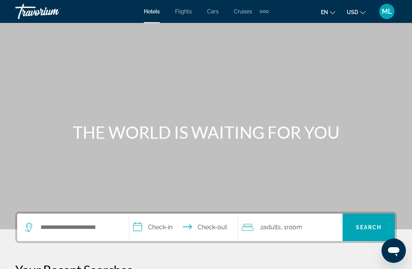
click at [268, 14] on div "Extra navigation items" at bounding box center [264, 11] width 9 height 11
click at [254, 31] on link "Activities" at bounding box center [251, 26] width 30 height 14
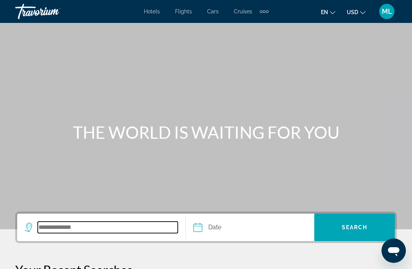
click at [74, 230] on input "Search destination" at bounding box center [108, 226] width 140 height 11
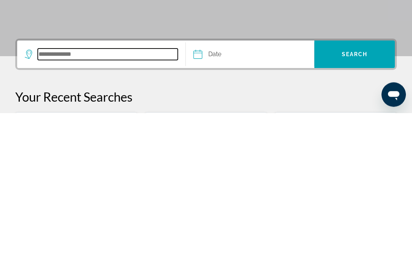
scroll to position [19, 0]
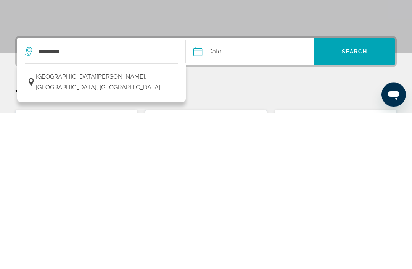
click at [144, 227] on span "[GEOGRAPHIC_DATA][PERSON_NAME], [GEOGRAPHIC_DATA], [GEOGRAPHIC_DATA]" at bounding box center [105, 237] width 138 height 21
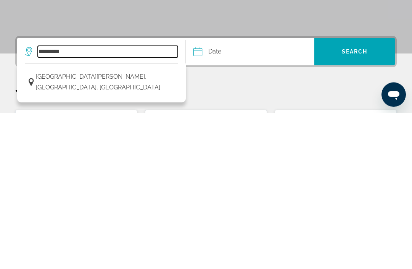
type input "**********"
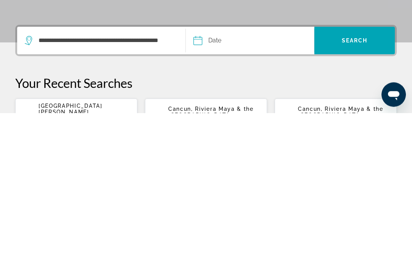
click at [217, 183] on input "Date" at bounding box center [222, 198] width 63 height 30
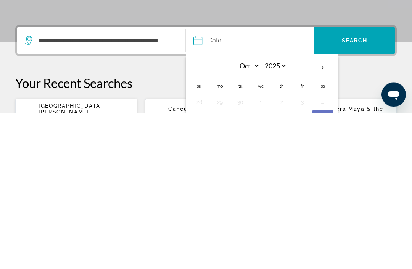
scroll to position [160, 0]
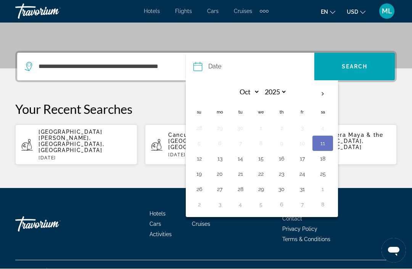
click at [202, 156] on button "12" at bounding box center [199, 158] width 12 height 11
type input "**********"
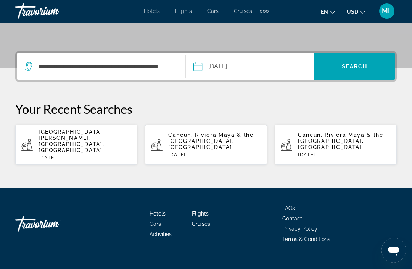
click at [356, 68] on span "Search" at bounding box center [355, 67] width 26 height 6
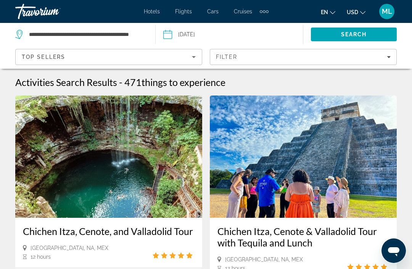
click at [387, 58] on icon "Filters" at bounding box center [389, 57] width 4 height 4
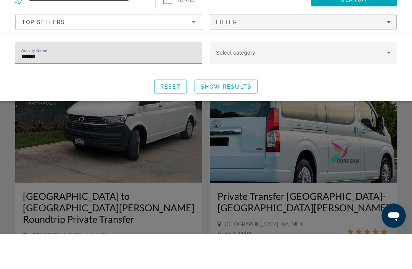
type input "********"
click at [240, 122] on span "Show Results" at bounding box center [226, 121] width 51 height 6
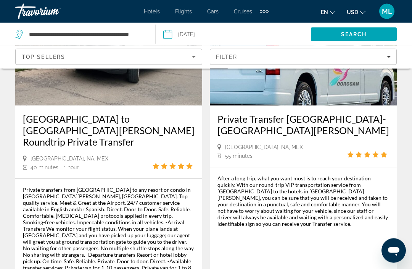
scroll to position [111, 0]
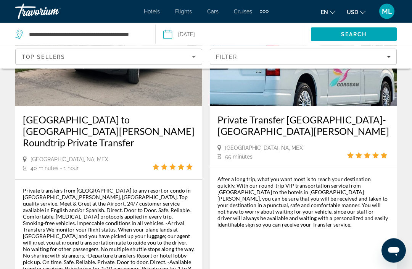
click at [198, 257] on div "Private transfers from Cancún Airport to any resort or condo in Playa del Carme…" at bounding box center [108, 246] width 187 height 132
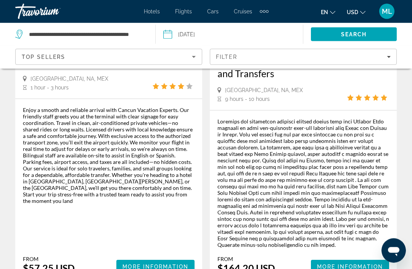
scroll to position [523, 0]
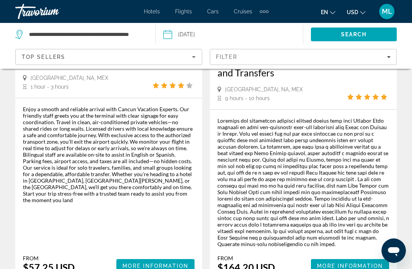
click at [161, 262] on span "More Information" at bounding box center [155, 265] width 66 height 6
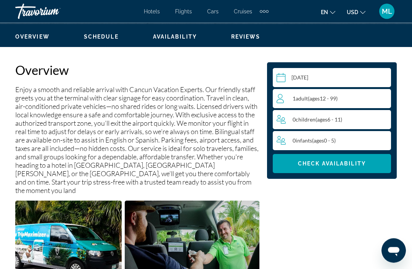
scroll to position [367, 0]
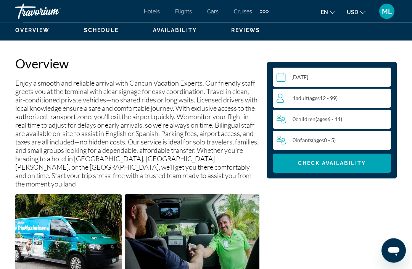
click at [364, 97] on div "1 Adult Adults ( ages 12 - 99)" at bounding box center [334, 97] width 114 height 9
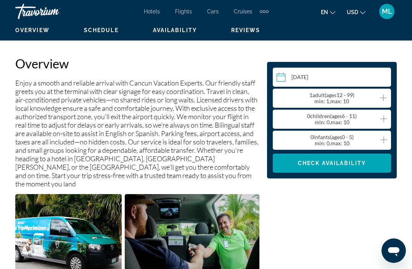
click at [381, 100] on icon "Increment adults" at bounding box center [383, 97] width 7 height 9
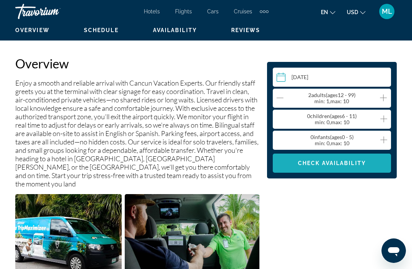
click at [345, 166] on span "Check Availability" at bounding box center [332, 163] width 68 height 6
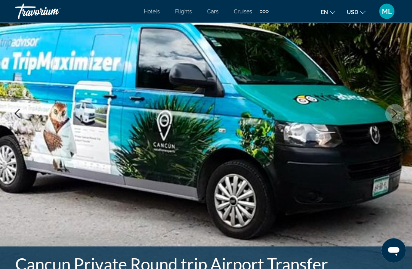
scroll to position [0, 0]
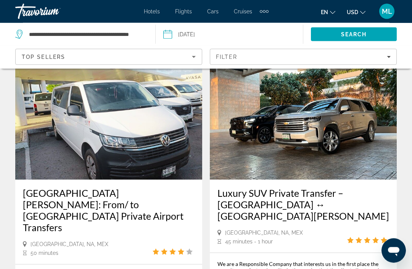
scroll to position [1384, 0]
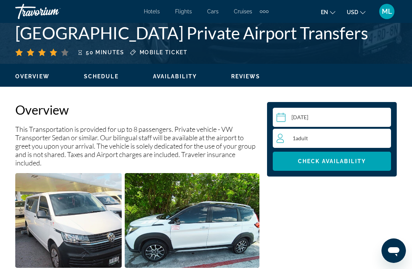
scroll to position [333, 0]
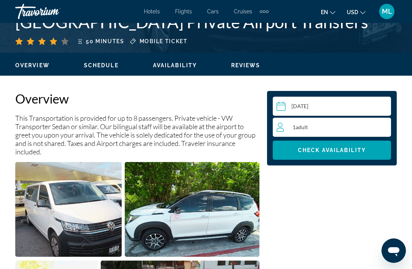
click at [364, 130] on div "1 Adult Adults" at bounding box center [334, 126] width 114 height 9
click at [386, 129] on icon "Increment adults" at bounding box center [383, 126] width 7 height 9
click at [348, 154] on span "Main content" at bounding box center [332, 150] width 118 height 18
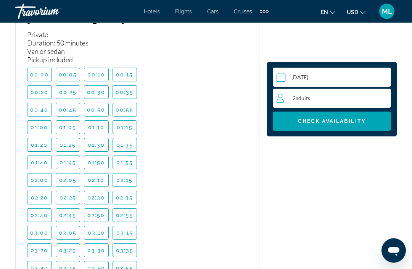
scroll to position [2649, 0]
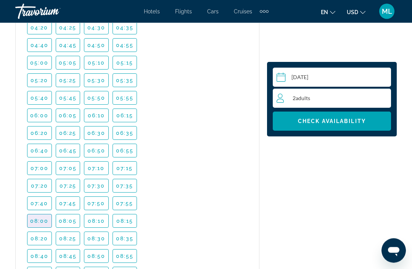
click at [41, 218] on span "08:00" at bounding box center [39, 221] width 19 height 6
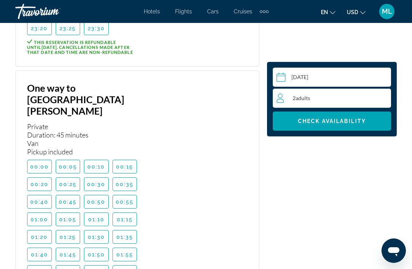
scroll to position [3924, 0]
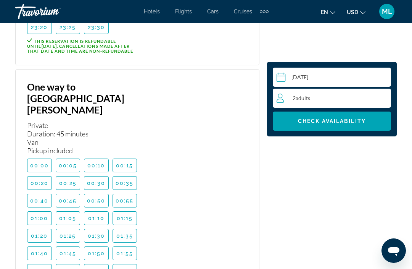
click at [336, 123] on span "Check Availability" at bounding box center [332, 121] width 68 height 6
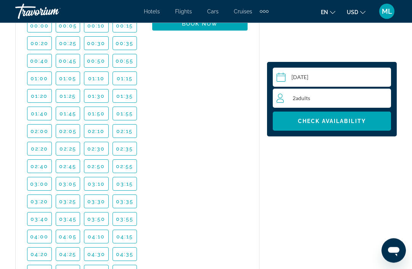
scroll to position [2697, 0]
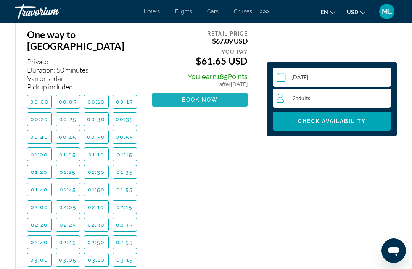
click at [206, 97] on span "Book now" at bounding box center [200, 100] width 36 height 6
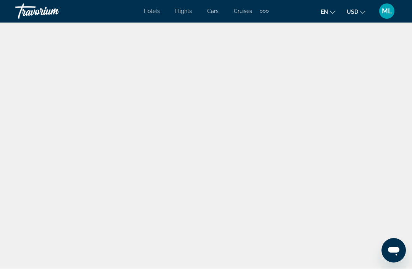
scroll to position [26, 0]
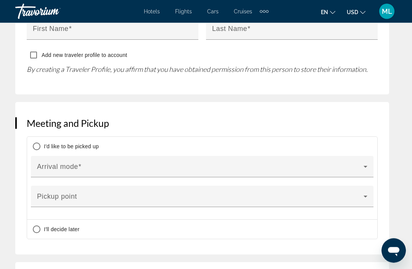
click at [366, 165] on div "Main content" at bounding box center [202, 169] width 330 height 9
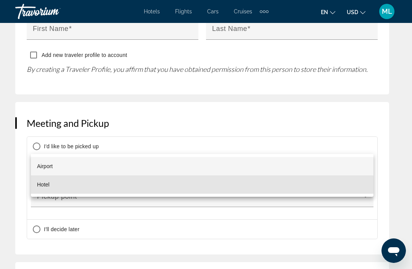
click at [128, 189] on mat-option "Hotel" at bounding box center [202, 184] width 343 height 18
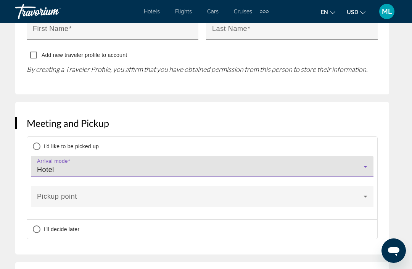
click at [364, 191] on icon "Main content" at bounding box center [365, 195] width 9 height 9
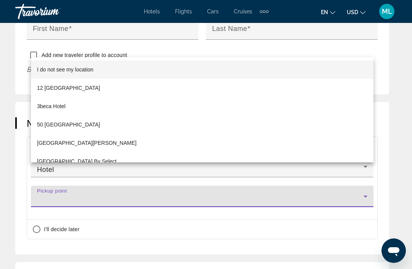
click at [302, 210] on div at bounding box center [206, 134] width 412 height 269
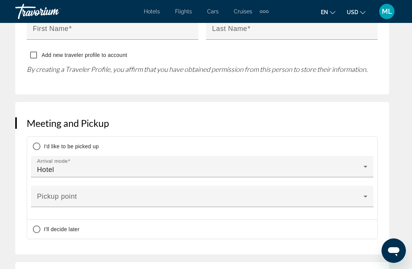
click at [367, 162] on icon "Main content" at bounding box center [365, 166] width 9 height 9
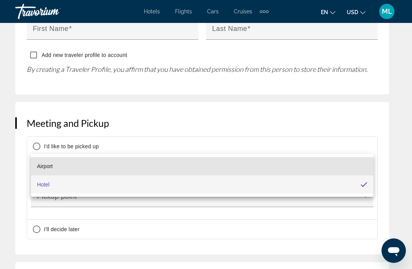
click at [67, 172] on mat-option "Airport" at bounding box center [202, 166] width 343 height 18
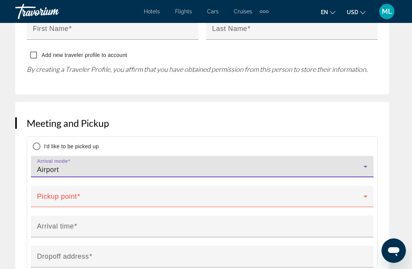
click at [367, 162] on icon "Main content" at bounding box center [365, 166] width 9 height 9
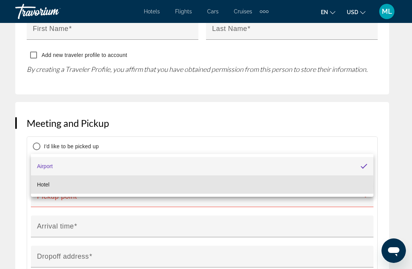
click at [65, 186] on mat-option "Hotel" at bounding box center [202, 184] width 343 height 18
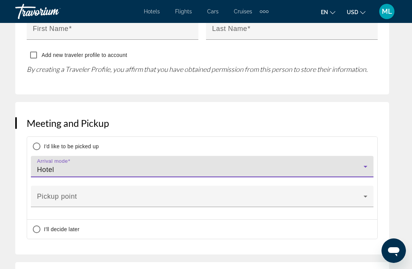
click at [367, 191] on icon "Main content" at bounding box center [365, 195] width 9 height 9
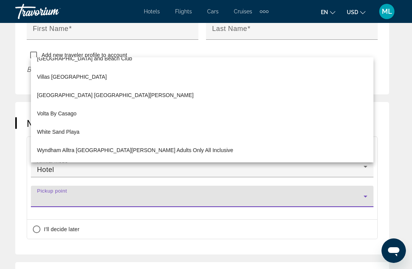
scroll to position [3728, 0]
click at [117, 221] on div at bounding box center [206, 134] width 412 height 269
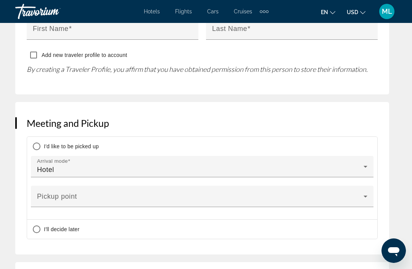
click at [366, 195] on icon "Main content" at bounding box center [366, 196] width 4 height 2
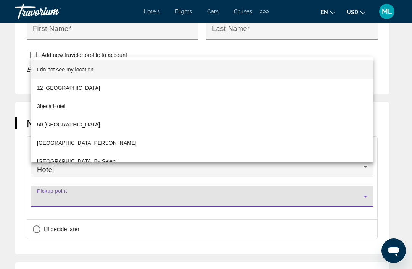
click at [89, 74] on span "I do not see my location" at bounding box center [65, 69] width 56 height 9
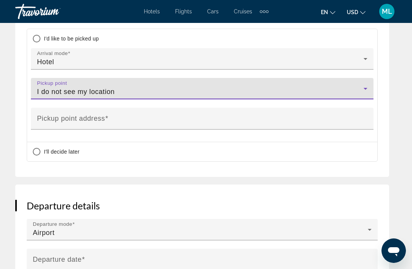
scroll to position [732, 0]
click at [62, 117] on input "Pickup point address" at bounding box center [204, 121] width 335 height 9
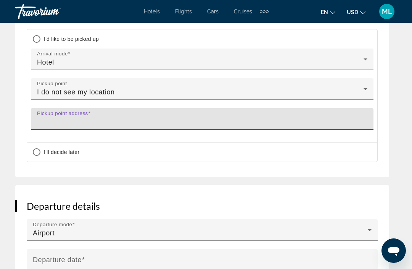
paste input "**********"
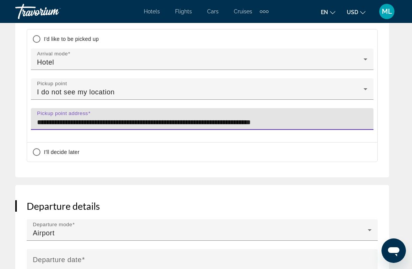
click at [38, 117] on input "**********" at bounding box center [204, 121] width 335 height 9
click at [34, 108] on div "**********" at bounding box center [202, 119] width 343 height 22
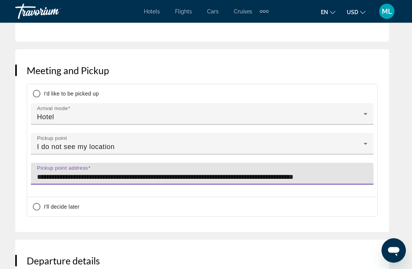
scroll to position [677, 0]
click at [95, 172] on input "**********" at bounding box center [204, 176] width 335 height 9
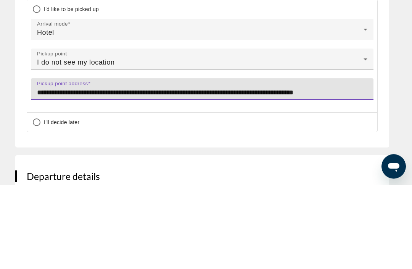
paste input "**********"
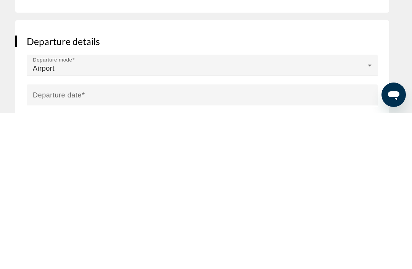
type input "**********"
click at [92, 240] on input "**********" at bounding box center [204, 256] width 354 height 32
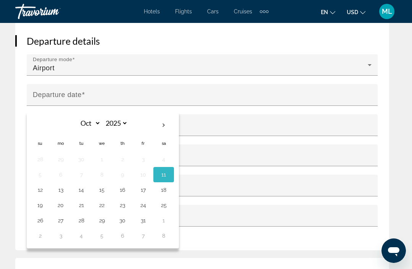
click at [42, 184] on button "12" at bounding box center [40, 189] width 12 height 11
type input "**********"
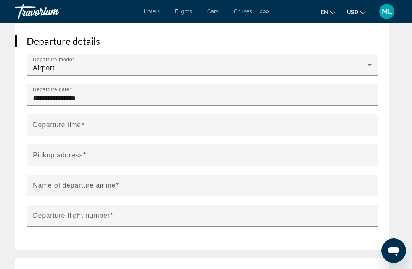
click at [97, 124] on input "Departure time" at bounding box center [204, 128] width 343 height 9
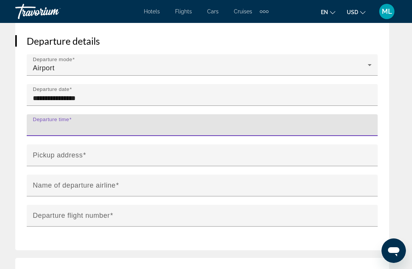
scroll to position [896, 0]
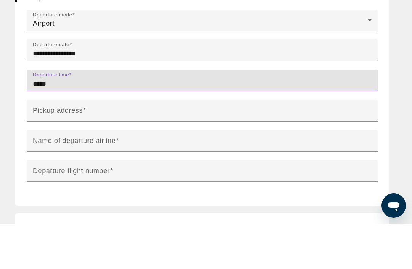
type input "*****"
click at [87, 154] on input "Pickup address" at bounding box center [204, 158] width 343 height 9
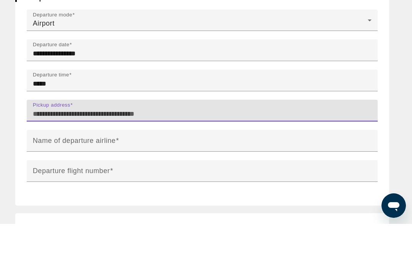
click at [55, 154] on input "Pickup address" at bounding box center [204, 158] width 343 height 9
paste input "**********"
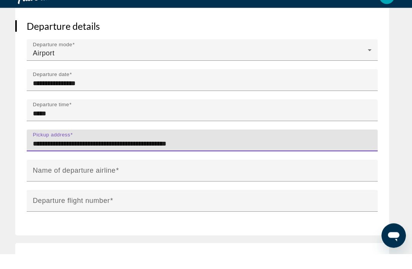
click at [177, 154] on input "**********" at bounding box center [204, 158] width 343 height 9
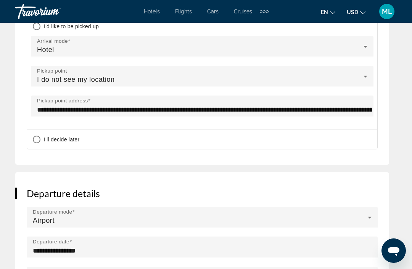
scroll to position [743, 0]
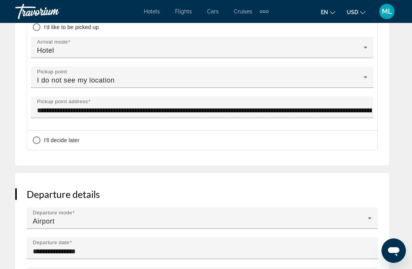
type input "**********"
click at [232, 106] on input "**********" at bounding box center [204, 110] width 335 height 9
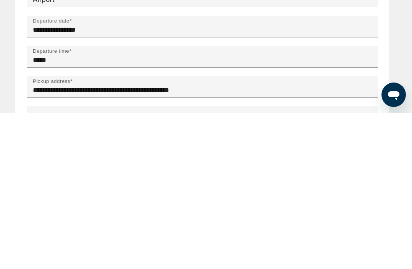
scroll to position [819, 0]
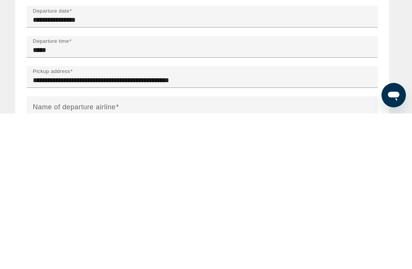
type input "**********"
click at [218, 231] on input "**********" at bounding box center [204, 235] width 343 height 9
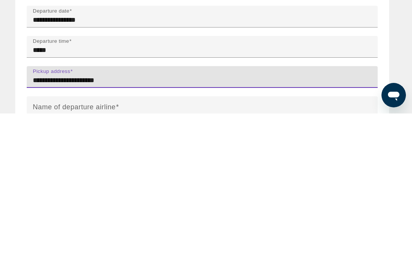
type input "********"
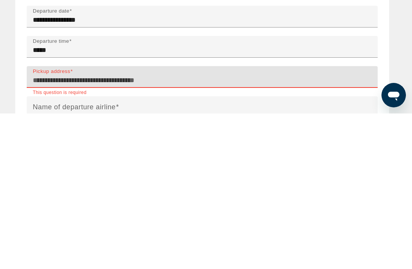
click at [56, 231] on input "Pickup address" at bounding box center [204, 235] width 343 height 9
paste input "**********"
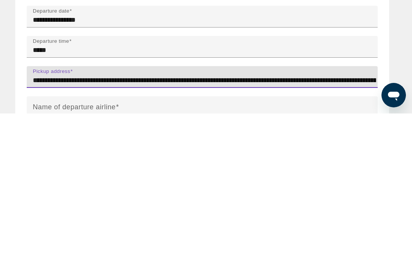
click at [93, 231] on input "**********" at bounding box center [204, 235] width 343 height 9
type input "**********"
click at [94, 258] on mat-label "Name of departure airline" at bounding box center [74, 262] width 83 height 8
click at [94, 261] on input "Name of departure airline" at bounding box center [204, 265] width 343 height 9
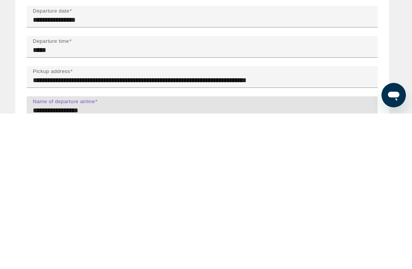
type input "**********"
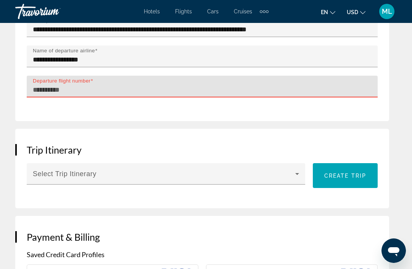
scroll to position [1025, 0]
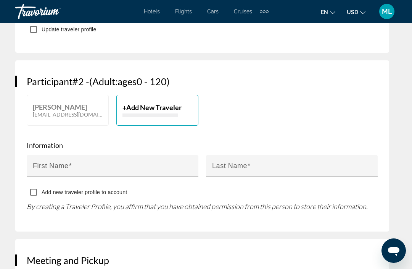
type input "******"
click at [96, 155] on div "First Name" at bounding box center [115, 166] width 164 height 22
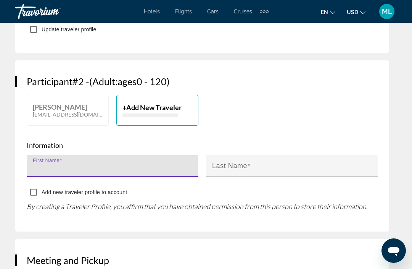
scroll to position [487, 0]
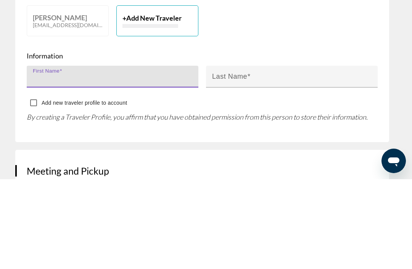
type input "*******"
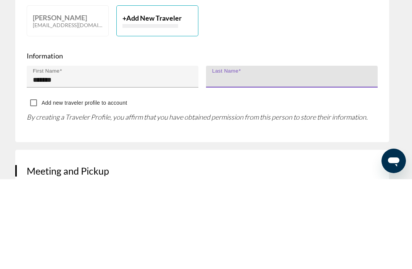
type input "******"
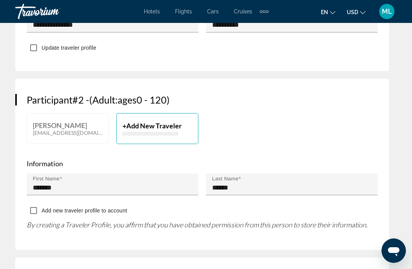
scroll to position [469, 0]
click at [90, 183] on input "*******" at bounding box center [115, 187] width 164 height 9
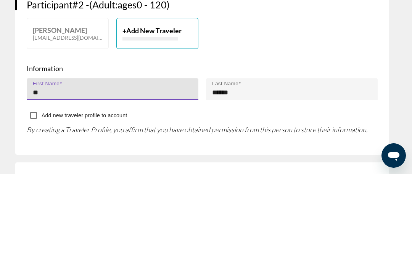
type input "*"
type input "*****"
click at [353, 220] on p "By creating a Traveler Profile, you affirm that you have obtained permission fr…" at bounding box center [202, 224] width 351 height 8
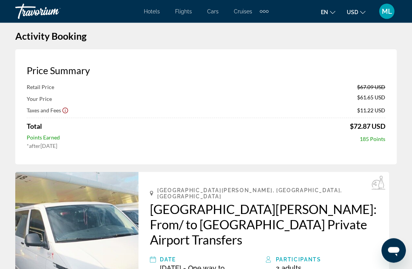
scroll to position [0, 0]
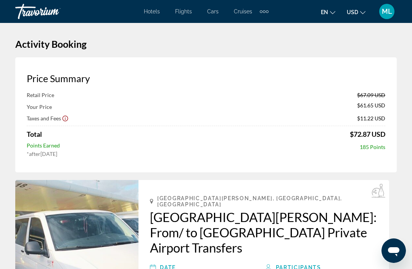
click at [67, 197] on img "Main content" at bounding box center [76, 258] width 123 height 156
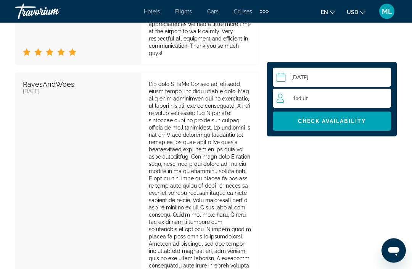
scroll to position [1445, 0]
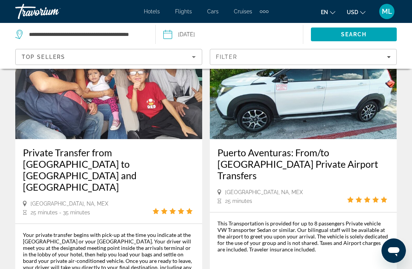
scroll to position [1747, 0]
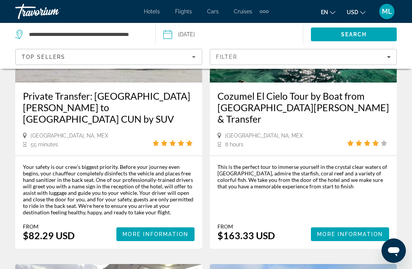
scroll to position [473, 0]
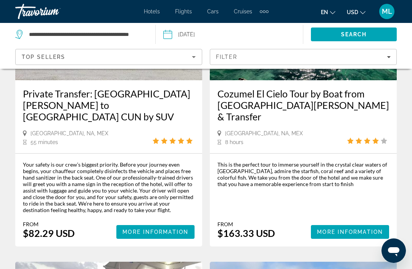
click at [153, 228] on span "More Information" at bounding box center [155, 231] width 66 height 6
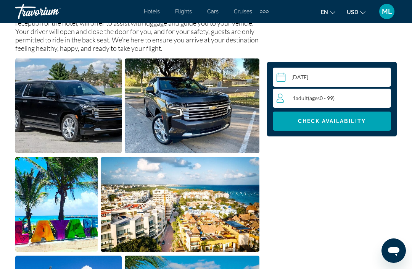
scroll to position [448, 0]
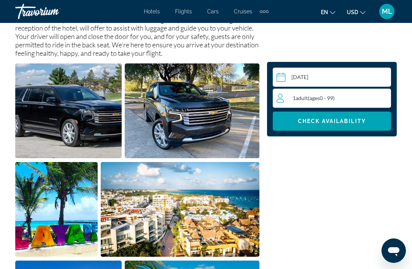
click at [352, 103] on div "1 Adult Adults ( ages 0 - 99)" at bounding box center [334, 97] width 114 height 19
click at [381, 99] on icon "Increment adults" at bounding box center [383, 97] width 7 height 9
click at [349, 120] on span "Check Availability" at bounding box center [332, 121] width 68 height 6
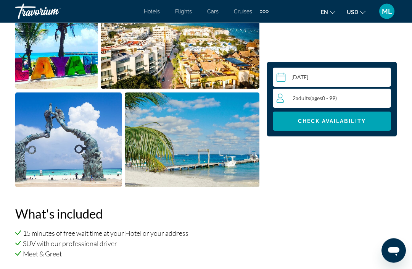
scroll to position [571, 0]
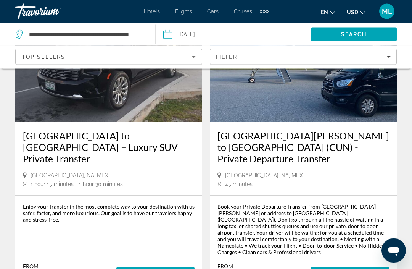
scroll to position [734, 0]
click at [353, 268] on span "More Information" at bounding box center [350, 273] width 66 height 6
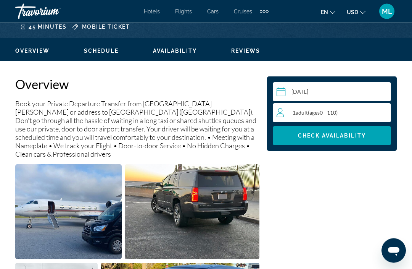
scroll to position [347, 0]
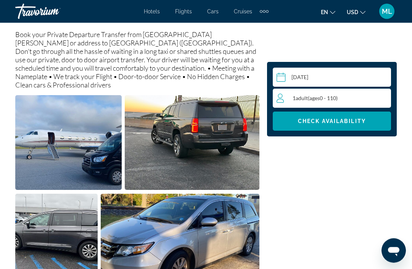
click at [376, 96] on div "1 Adult Adults ( ages 0 - 110)" at bounding box center [334, 97] width 114 height 9
click at [383, 97] on icon "Increment adults" at bounding box center [383, 97] width 7 height 7
click at [346, 118] on span "Check Availability" at bounding box center [332, 121] width 68 height 6
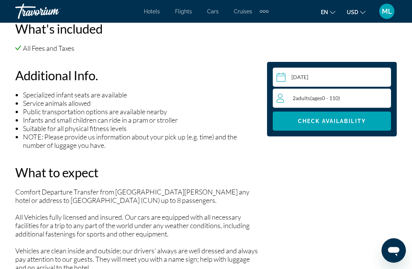
scroll to position [796, 0]
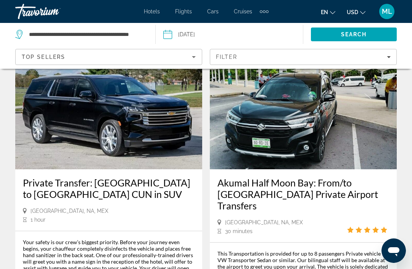
scroll to position [1647, 0]
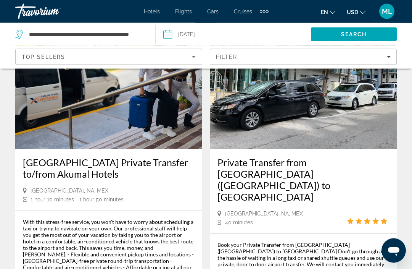
scroll to position [1338, 0]
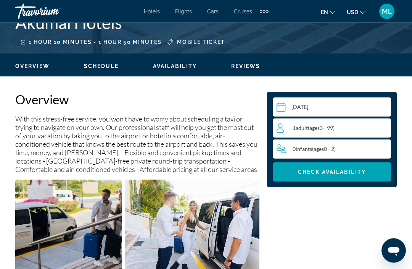
scroll to position [333, 0]
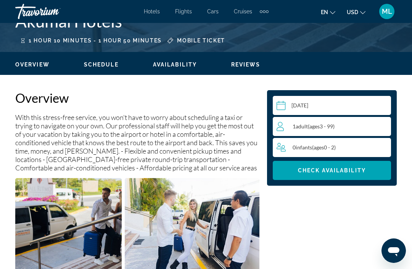
click at [363, 125] on div "1 Adult Adults ( ages [DEMOGRAPHIC_DATA])" at bounding box center [334, 126] width 114 height 9
click at [386, 122] on icon "Increment adults" at bounding box center [383, 125] width 7 height 9
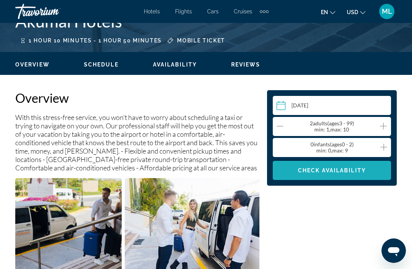
click at [345, 166] on span "Main content" at bounding box center [332, 170] width 118 height 18
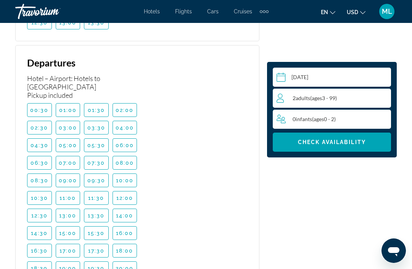
scroll to position [1823, 0]
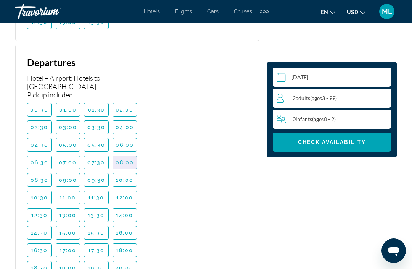
click at [123, 159] on span "08:00" at bounding box center [125, 162] width 19 height 6
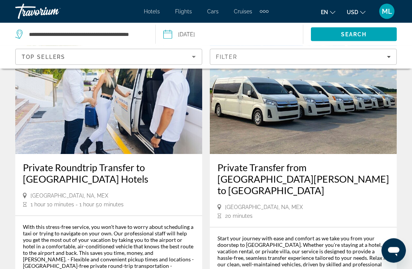
scroll to position [1669, 0]
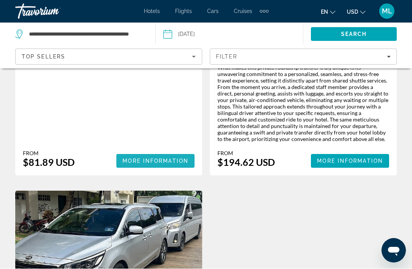
scroll to position [234, 0]
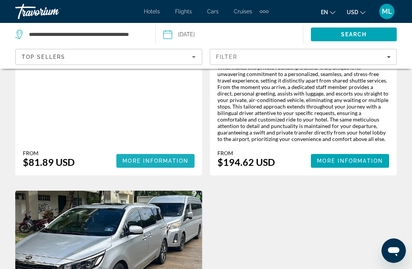
click at [164, 158] on span "More Information" at bounding box center [155, 161] width 66 height 6
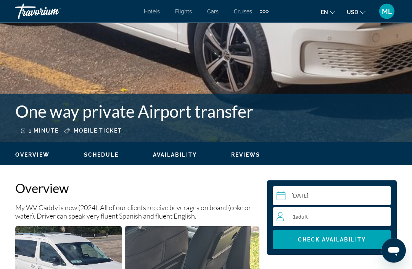
scroll to position [253, 0]
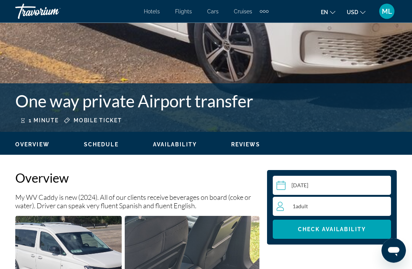
click at [361, 202] on div "1 Adult Adults" at bounding box center [334, 206] width 114 height 9
click at [382, 204] on icon "Increment adults" at bounding box center [383, 205] width 7 height 9
click at [351, 225] on span "Main content" at bounding box center [332, 229] width 118 height 18
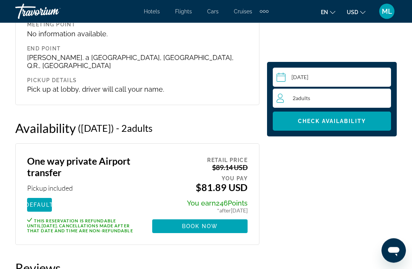
scroll to position [0, 0]
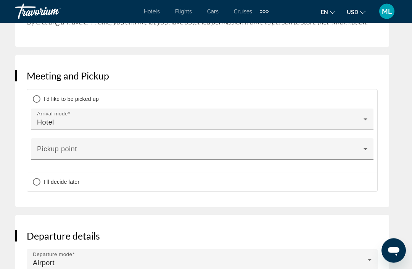
scroll to position [641, 0]
click at [365, 122] on icon "Main content" at bounding box center [365, 119] width 9 height 9
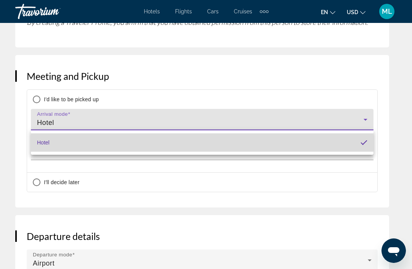
click at [318, 145] on mat-option "Hotel" at bounding box center [202, 142] width 343 height 18
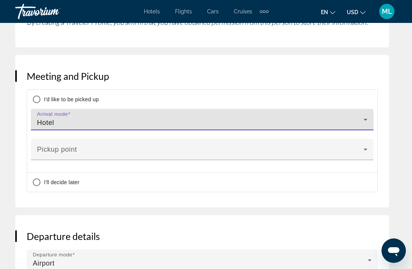
click at [367, 149] on icon "Main content" at bounding box center [366, 149] width 4 height 2
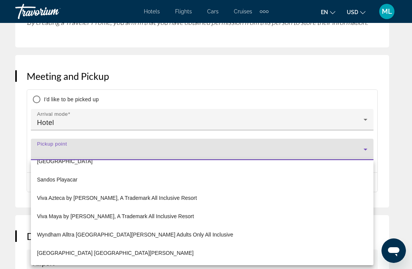
scroll to position [304, 0]
click at [368, 154] on div at bounding box center [206, 134] width 412 height 269
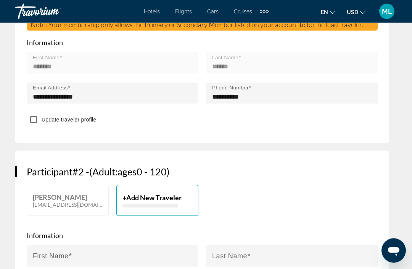
scroll to position [367, 0]
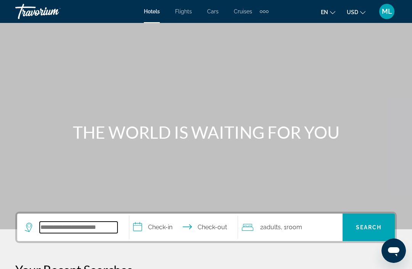
click at [74, 222] on input "Search hotel destination" at bounding box center [79, 226] width 78 height 11
click at [262, 12] on div "Extra navigation items" at bounding box center [261, 11] width 3 height 3
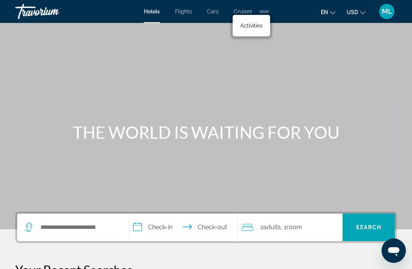
click at [254, 24] on span "Activities" at bounding box center [251, 26] width 22 height 6
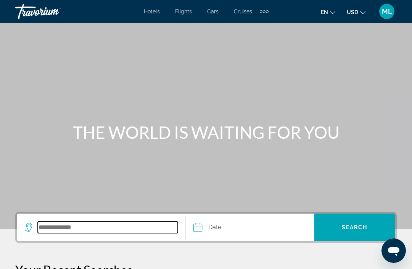
click at [66, 225] on input "Search destination" at bounding box center [108, 226] width 140 height 11
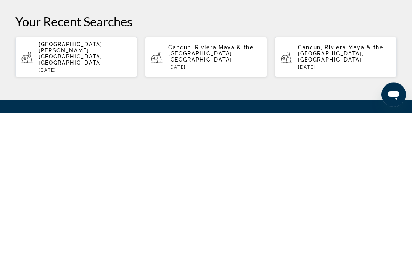
scroll to position [106, 0]
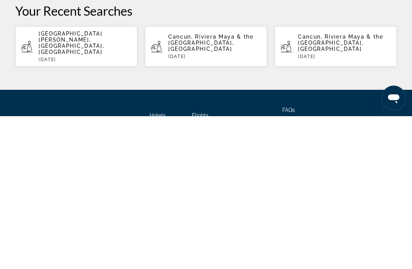
click at [102, 183] on span "[GEOGRAPHIC_DATA][PERSON_NAME], [GEOGRAPHIC_DATA], [GEOGRAPHIC_DATA]" at bounding box center [72, 195] width 66 height 24
type input "**********"
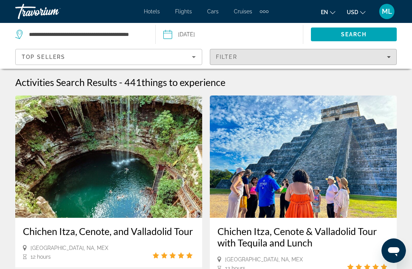
click at [385, 58] on div "Filter" at bounding box center [303, 57] width 175 height 6
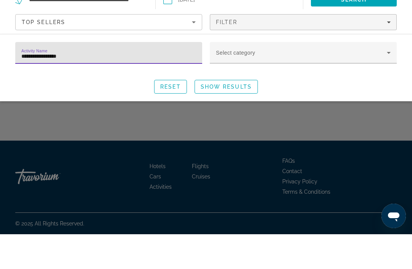
type input "**********"
click at [238, 118] on span "Show Results" at bounding box center [226, 121] width 51 height 6
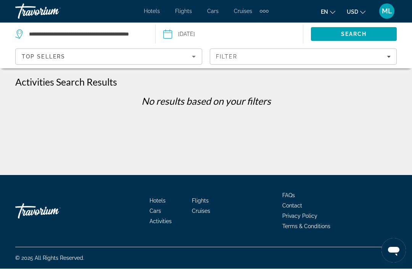
click at [199, 52] on div "Top Sellers" at bounding box center [109, 56] width 186 height 15
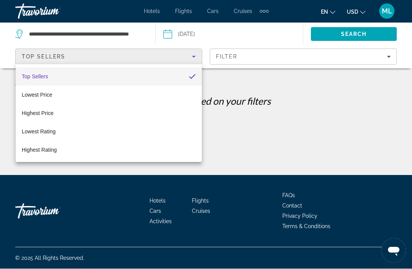
click at [288, 57] on div at bounding box center [206, 134] width 412 height 269
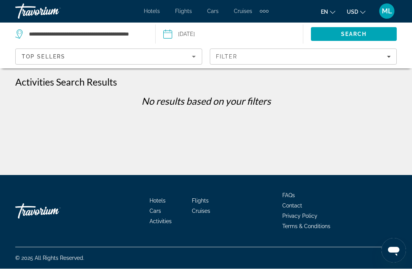
click at [294, 59] on div "Filter" at bounding box center [303, 57] width 175 height 6
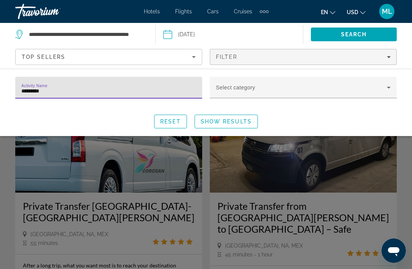
type input "********"
click at [352, 37] on span "Search" at bounding box center [354, 34] width 26 height 6
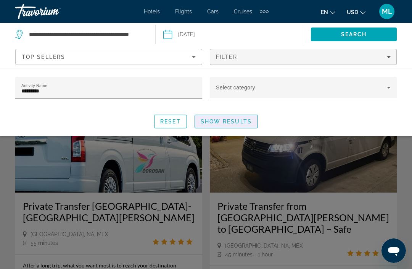
click at [230, 121] on span "Show Results" at bounding box center [226, 121] width 51 height 6
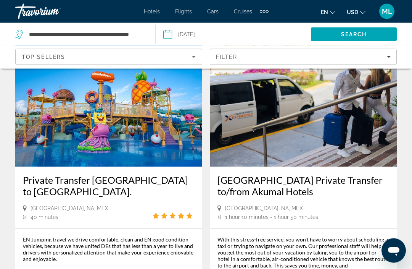
scroll to position [1653, 0]
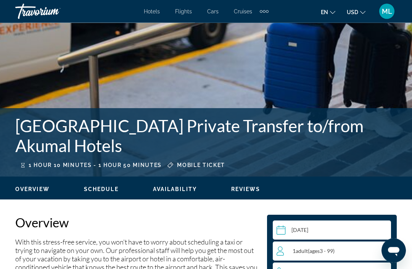
scroll to position [232, 0]
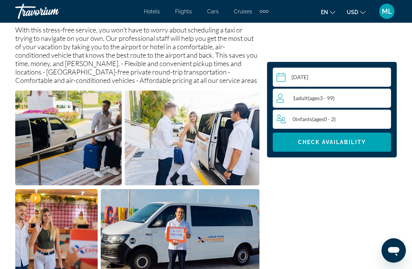
click at [373, 92] on div "1 Adult Adults ( ages [DEMOGRAPHIC_DATA])" at bounding box center [334, 97] width 114 height 19
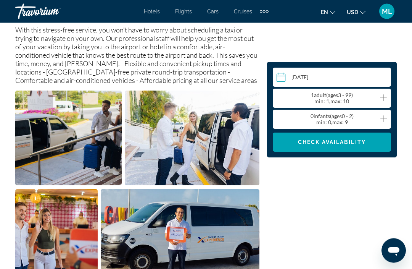
scroll to position [421, 0]
click at [383, 93] on icon "Increment adults" at bounding box center [383, 97] width 7 height 9
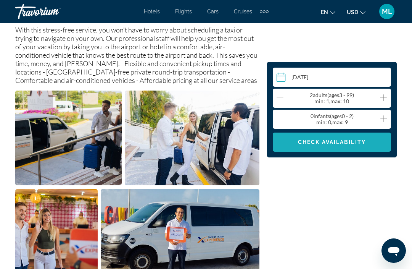
click at [351, 143] on span "Check Availability" at bounding box center [332, 142] width 68 height 6
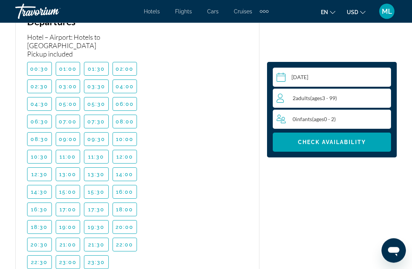
scroll to position [1864, 0]
click at [127, 118] on span "08:00" at bounding box center [125, 121] width 19 height 6
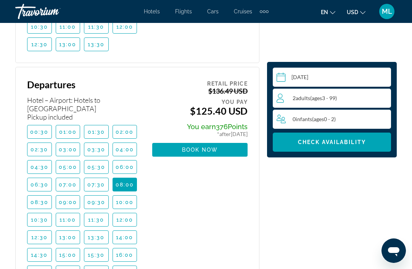
scroll to position [1788, 0]
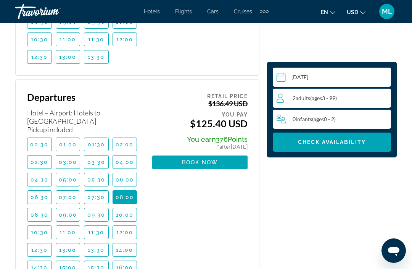
click at [209, 153] on span "Main content" at bounding box center [199, 162] width 95 height 18
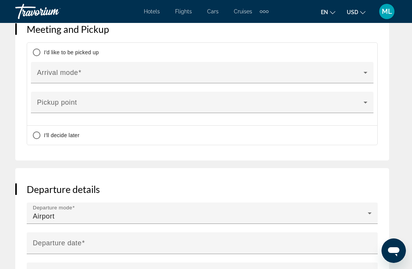
scroll to position [703, 0]
click at [367, 102] on icon "Main content" at bounding box center [365, 102] width 9 height 9
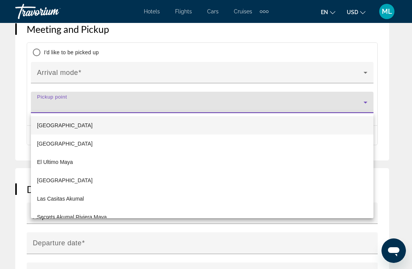
scroll to position [0, 0]
click at [365, 100] on div at bounding box center [206, 134] width 412 height 269
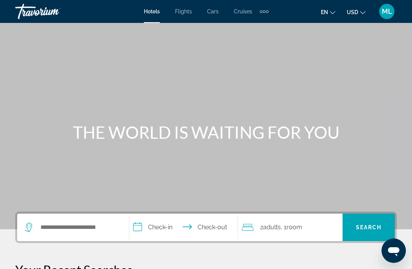
click at [264, 8] on div "Extra navigation items" at bounding box center [264, 11] width 9 height 11
click at [259, 29] on link "Activities" at bounding box center [251, 26] width 30 height 14
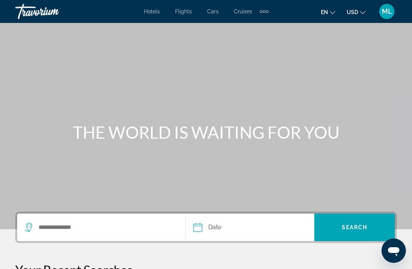
click at [265, 16] on div "Extra navigation items" at bounding box center [264, 11] width 9 height 11
click at [248, 29] on span "Activities" at bounding box center [251, 26] width 24 height 6
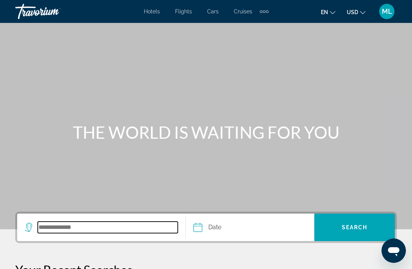
click at [78, 229] on input "Search destination" at bounding box center [108, 226] width 140 height 11
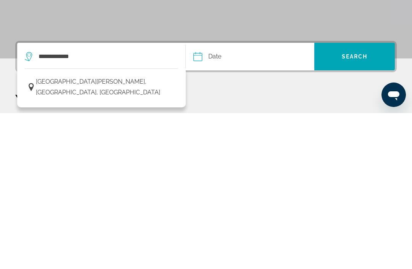
click at [126, 232] on span "[GEOGRAPHIC_DATA][PERSON_NAME], [GEOGRAPHIC_DATA], [GEOGRAPHIC_DATA]" at bounding box center [105, 242] width 138 height 21
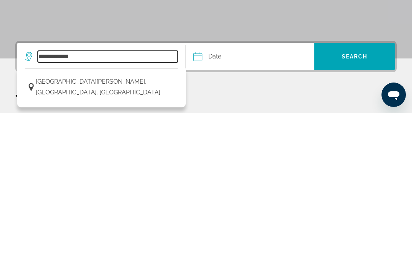
type input "**********"
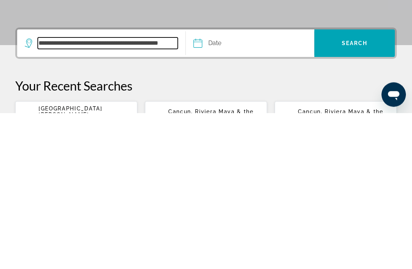
scroll to position [31, 0]
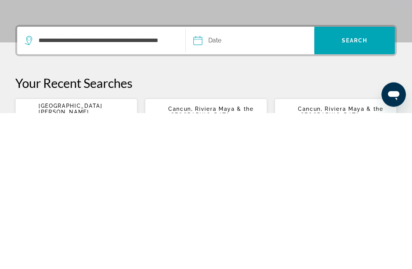
click at [224, 183] on input "Date" at bounding box center [222, 198] width 63 height 30
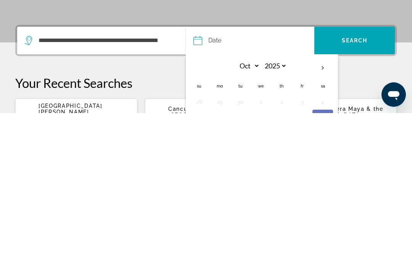
scroll to position [160, 0]
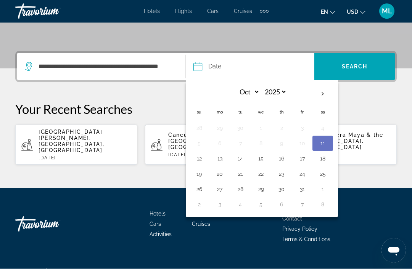
click at [200, 158] on button "12" at bounding box center [199, 158] width 12 height 11
type input "**********"
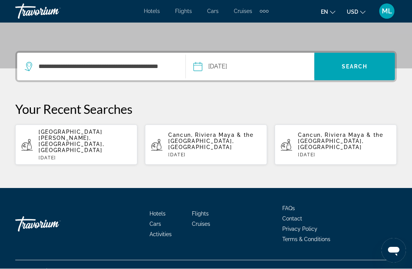
click at [358, 68] on span "Search" at bounding box center [355, 67] width 26 height 6
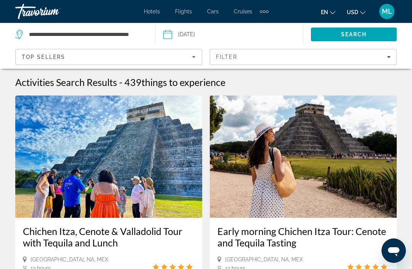
click at [389, 54] on div "Filter" at bounding box center [303, 57] width 175 height 6
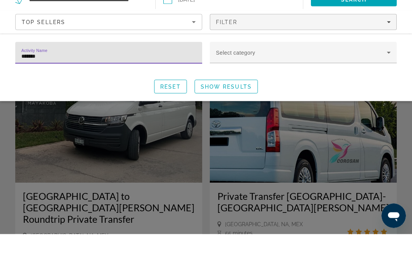
type input "********"
click at [233, 118] on span "Show Results" at bounding box center [226, 121] width 51 height 6
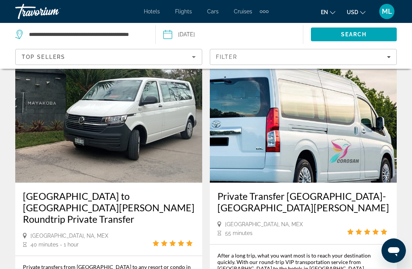
click at [99, 212] on h3 "[GEOGRAPHIC_DATA] to [GEOGRAPHIC_DATA][PERSON_NAME] Roundtrip Private Transfer" at bounding box center [109, 207] width 172 height 34
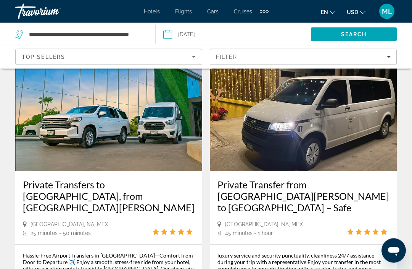
scroll to position [771, 0]
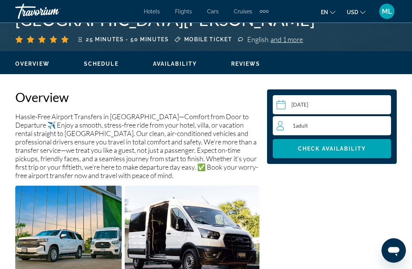
click at [375, 128] on div "1 Adult Adults" at bounding box center [334, 125] width 114 height 9
click at [383, 126] on icon "Increment adults" at bounding box center [383, 125] width 7 height 9
click at [346, 148] on span "Check Availability" at bounding box center [332, 148] width 68 height 6
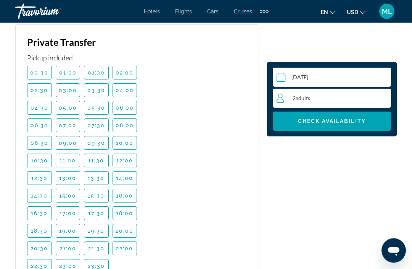
scroll to position [1588, 0]
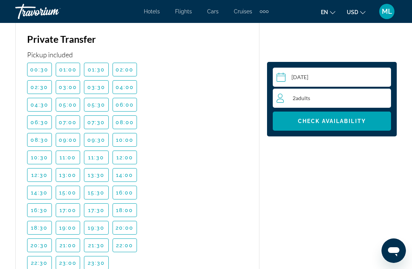
click at [127, 119] on span "08:00" at bounding box center [125, 122] width 19 height 6
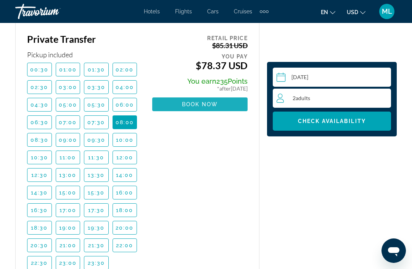
click at [210, 101] on span "Book now" at bounding box center [200, 104] width 36 height 6
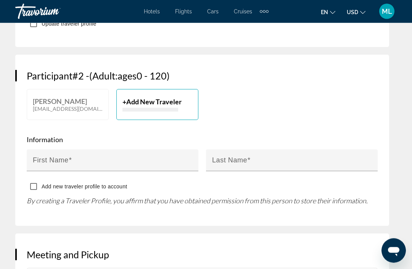
scroll to position [486, 0]
click at [87, 158] on input "First Name" at bounding box center [115, 162] width 164 height 9
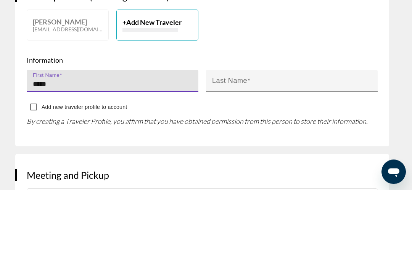
type input "*****"
click at [237, 156] on mat-label "Last Name" at bounding box center [229, 160] width 35 height 8
click at [237, 158] on input "Last Name" at bounding box center [294, 162] width 164 height 9
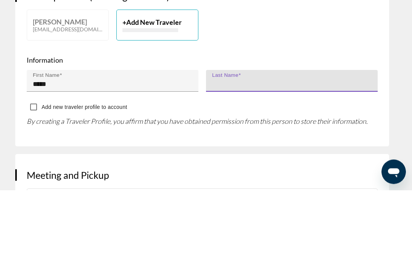
type input "******"
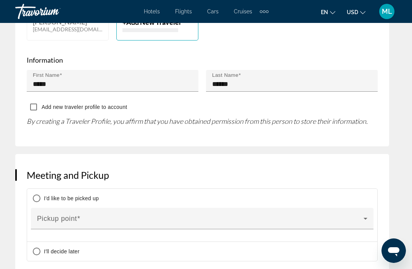
click at [362, 214] on icon "Main content" at bounding box center [365, 218] width 9 height 9
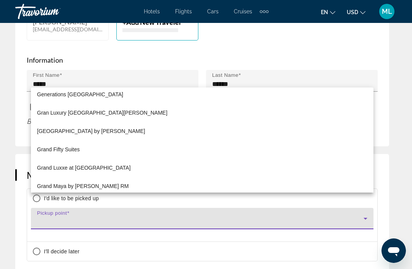
scroll to position [1982, 0]
click at [382, 160] on div at bounding box center [206, 134] width 412 height 269
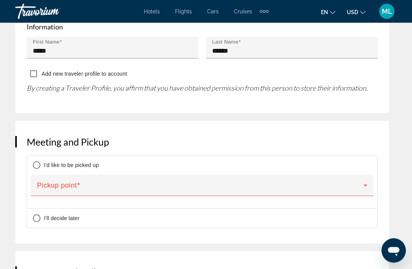
scroll to position [598, 0]
click at [365, 180] on icon "Main content" at bounding box center [365, 184] width 9 height 9
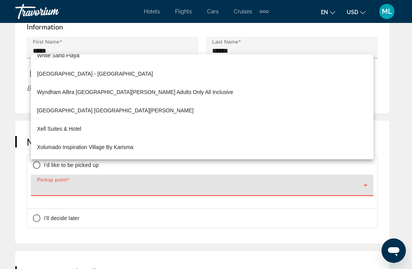
scroll to position [7481, 0]
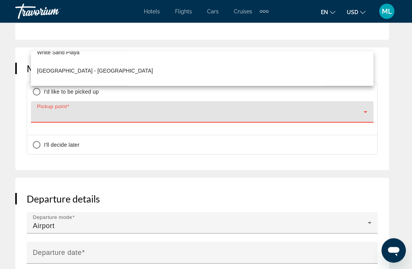
click at [222, 139] on div at bounding box center [206, 134] width 412 height 269
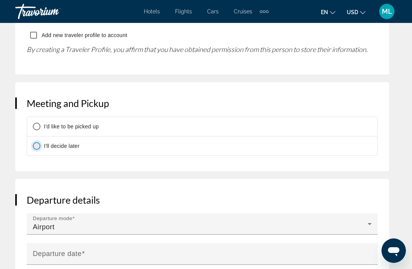
scroll to position [639, 0]
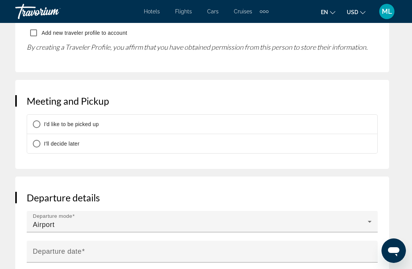
click at [257, 114] on div "I'd like to be picked up" at bounding box center [202, 123] width 350 height 19
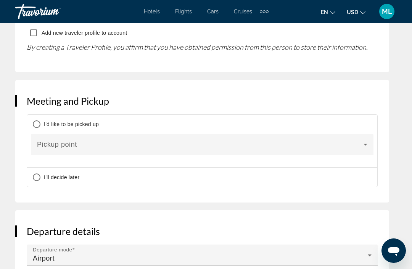
click at [364, 140] on icon "Main content" at bounding box center [365, 144] width 9 height 9
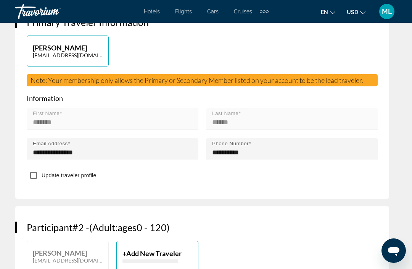
scroll to position [333, 0]
